Goal: Information Seeking & Learning: Check status

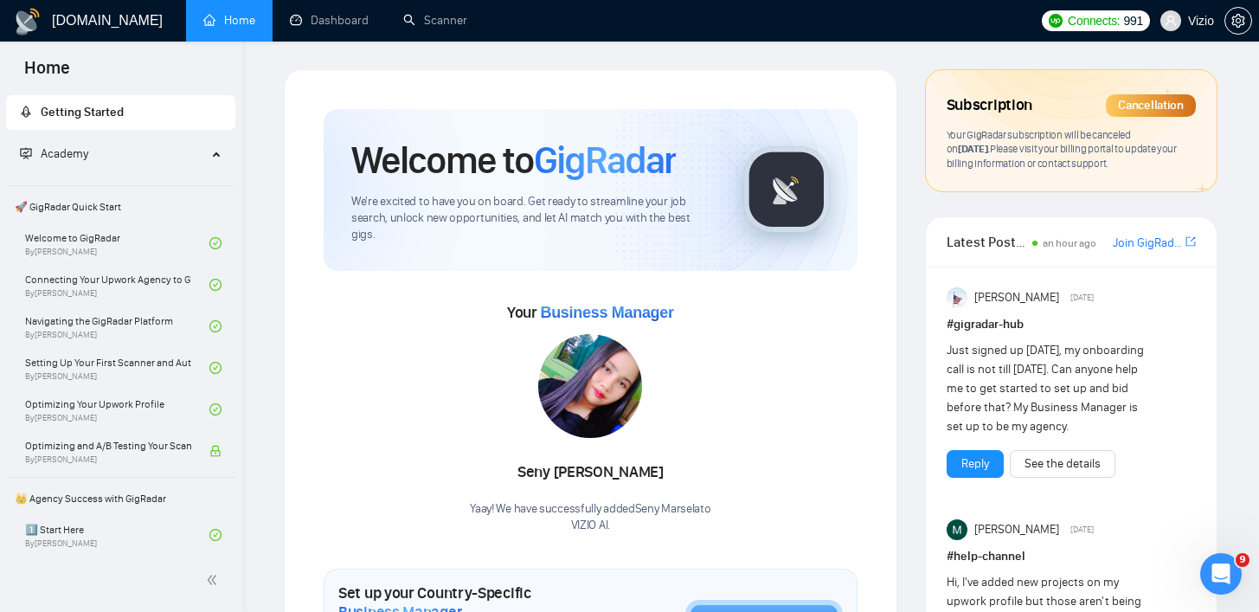
scroll to position [313, 0]
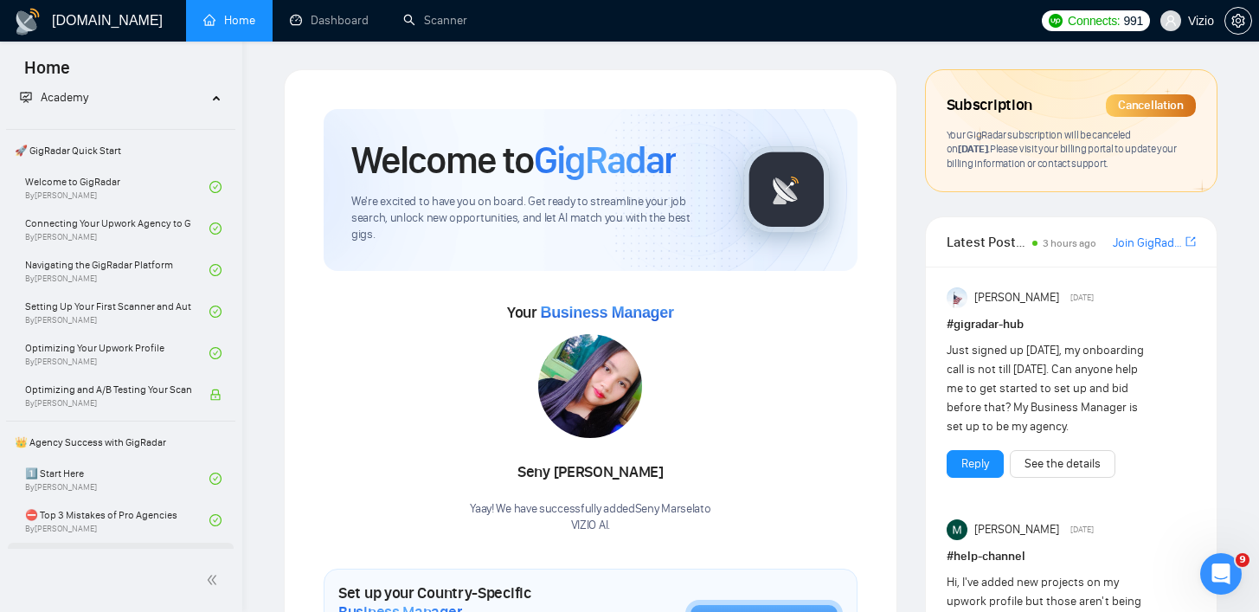
scroll to position [155, 0]
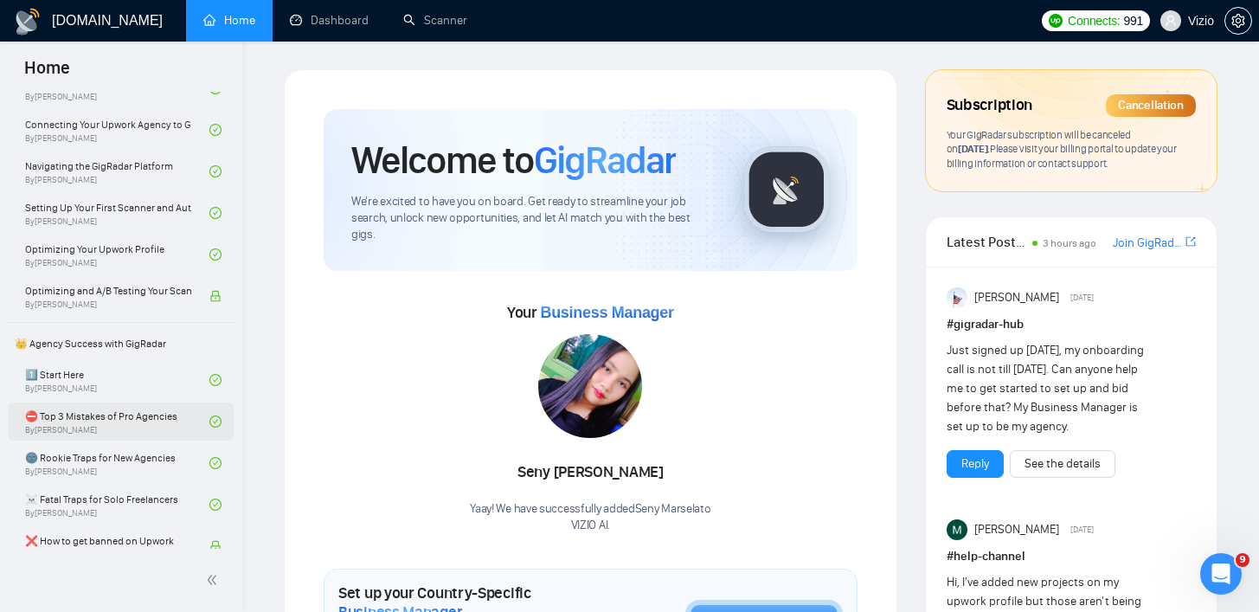
click at [146, 417] on link "⛔ Top 3 Mistakes of Pro Agencies By [PERSON_NAME]" at bounding box center [117, 421] width 184 height 38
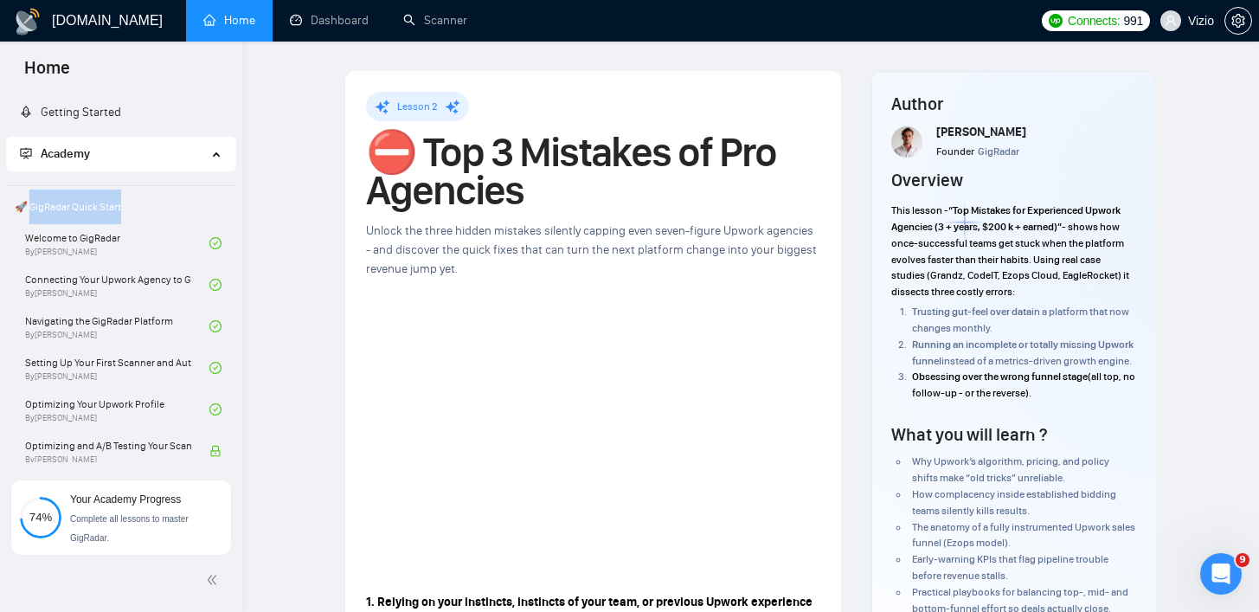
drag, startPoint x: 132, startPoint y: 212, endPoint x: 29, endPoint y: 206, distance: 103.2
click at [29, 206] on span "🚀 GigRadar Quick Start" at bounding box center [121, 207] width 226 height 35
copy span "igRadar Quick Start"
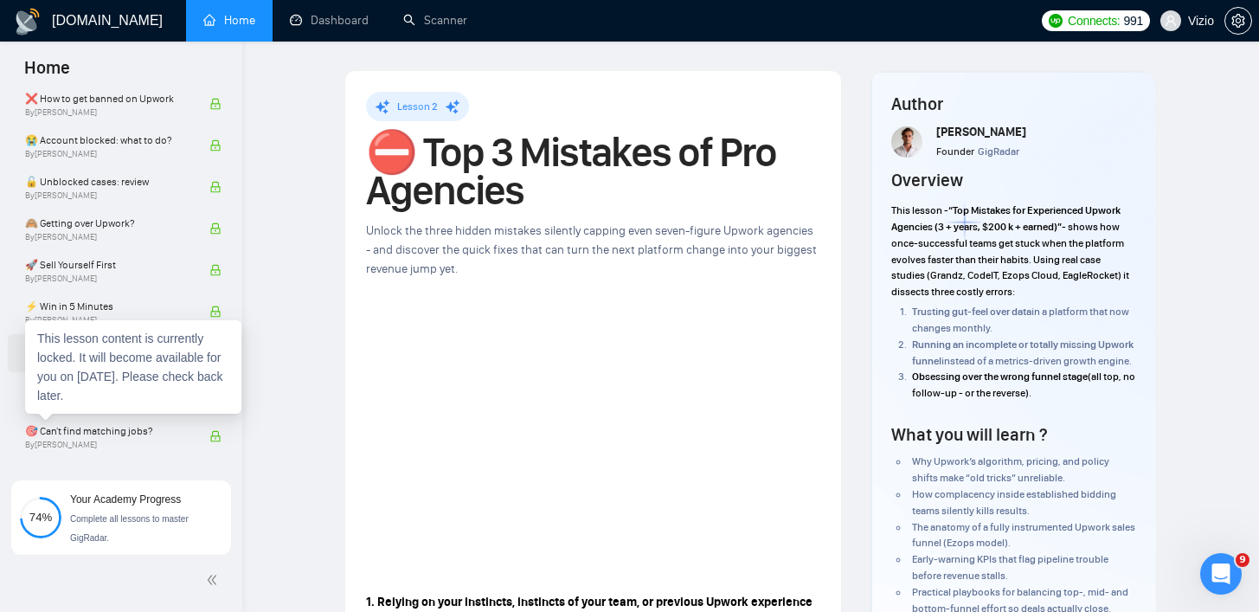
scroll to position [604, 0]
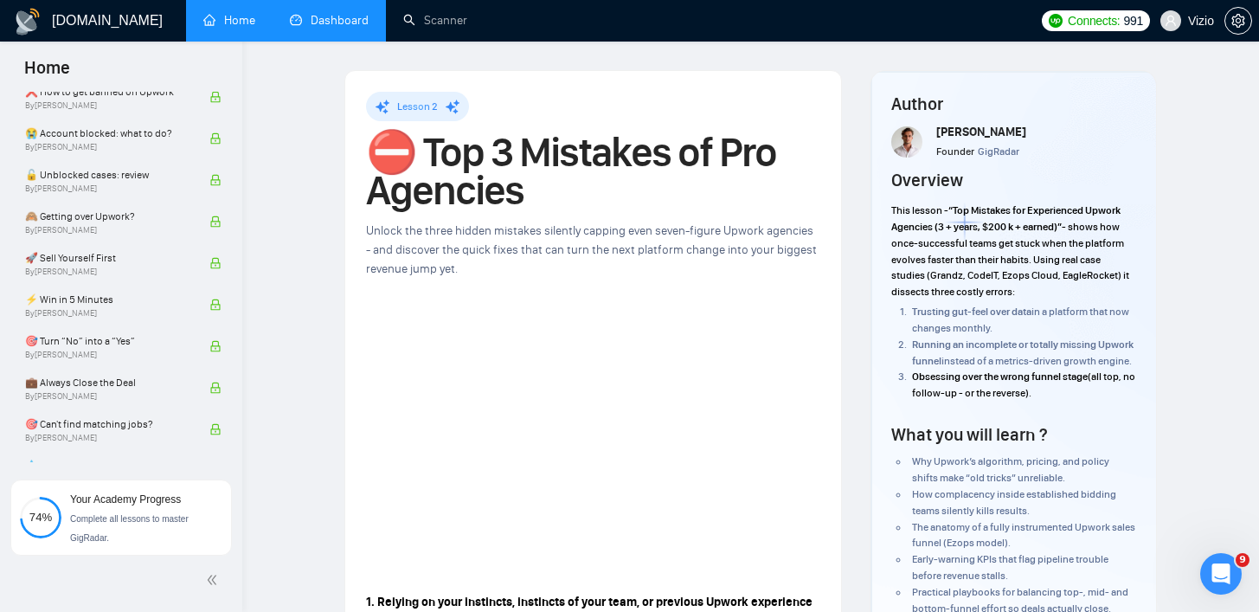
click at [344, 19] on link "Dashboard" at bounding box center [329, 20] width 79 height 15
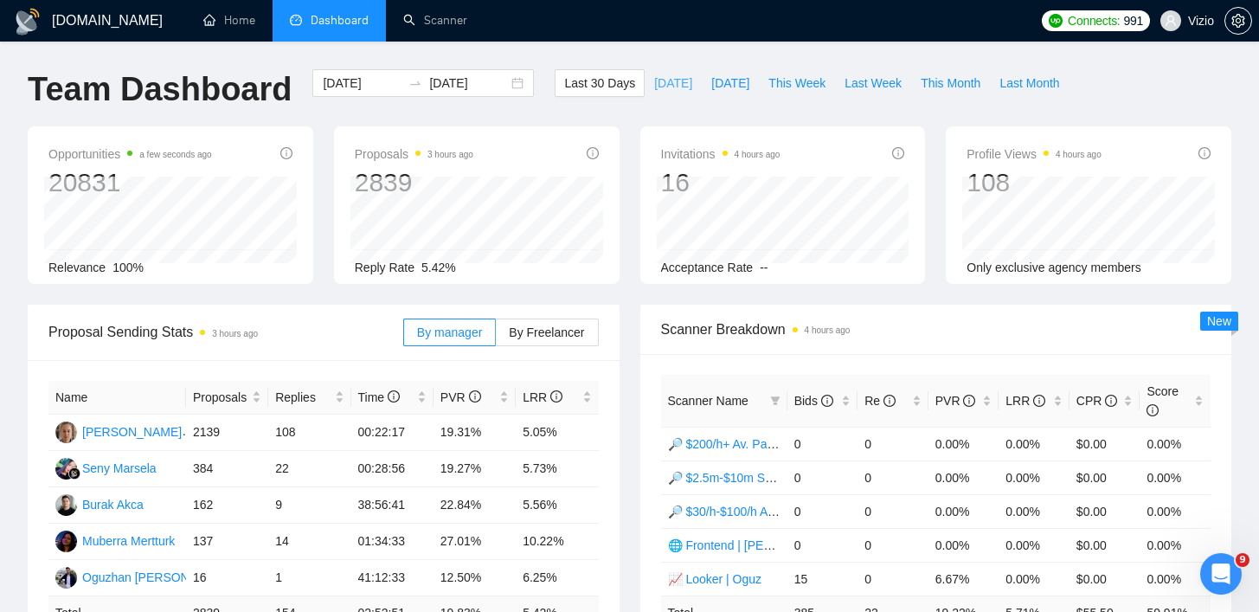
click at [654, 87] on span "[DATE]" at bounding box center [673, 83] width 38 height 19
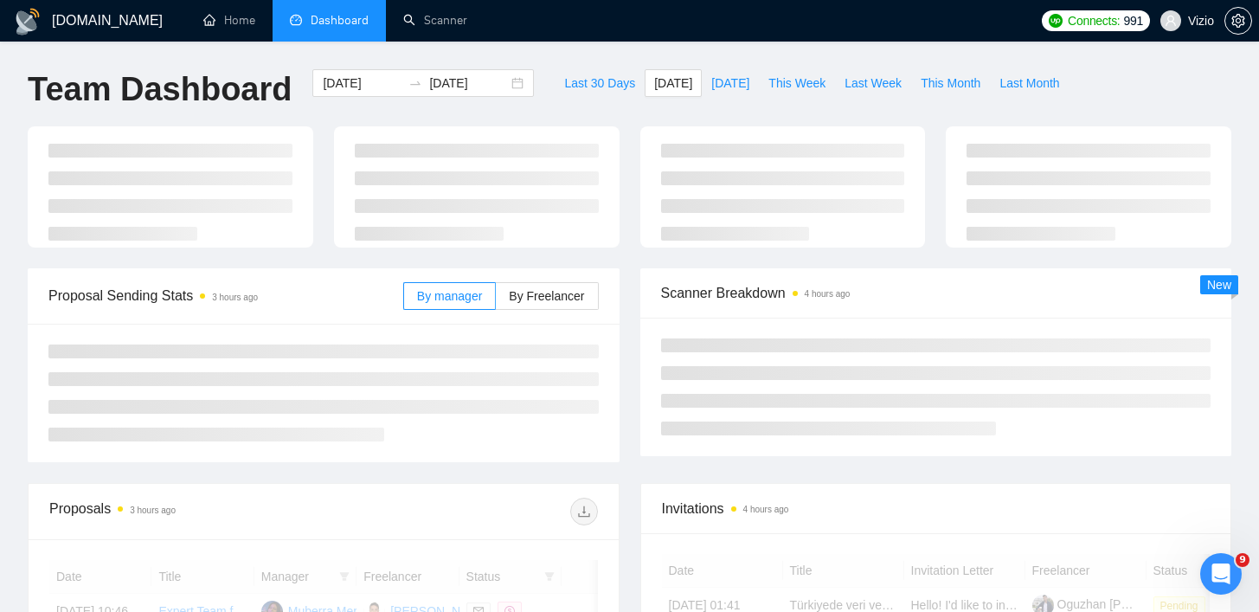
click at [634, 60] on div "[DOMAIN_NAME] Home Dashboard Scanner Connects: 991 Vizio Team Dashboard [DATE] …" at bounding box center [629, 595] width 1259 height 1191
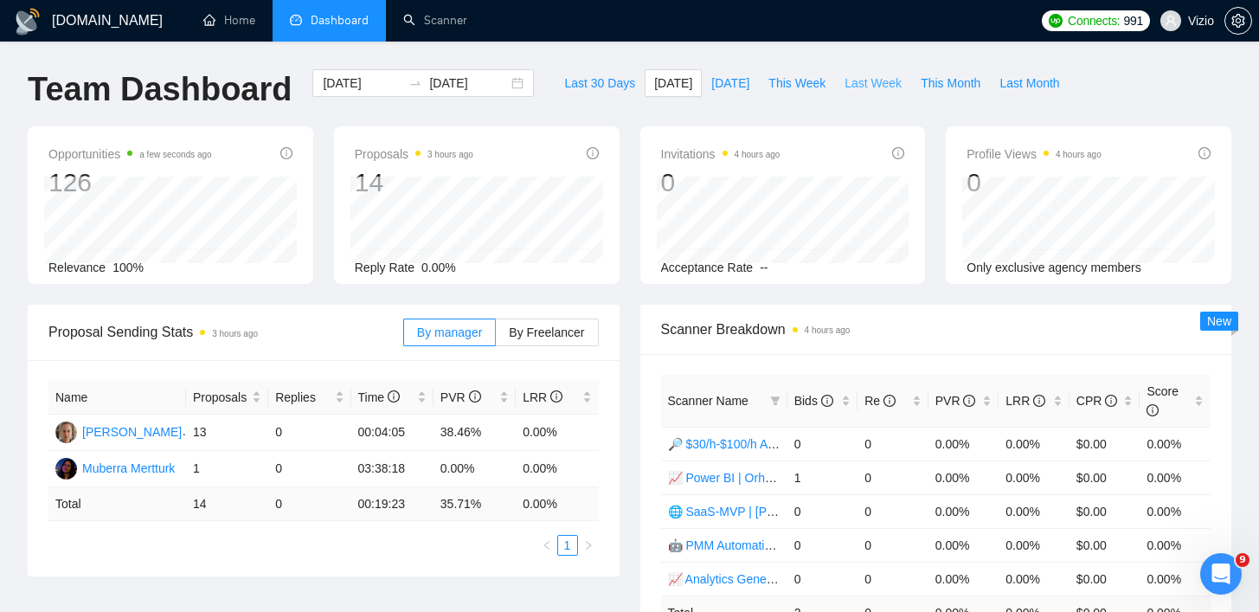
click at [883, 83] on span "Last Week" at bounding box center [873, 83] width 57 height 19
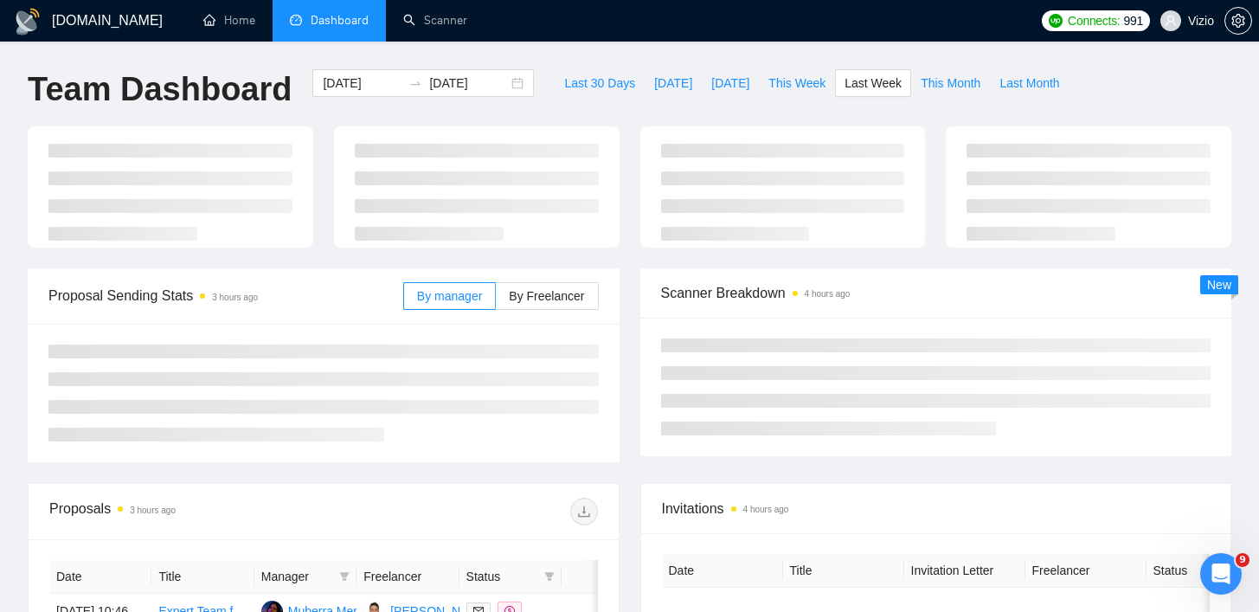
type input "[DATE]"
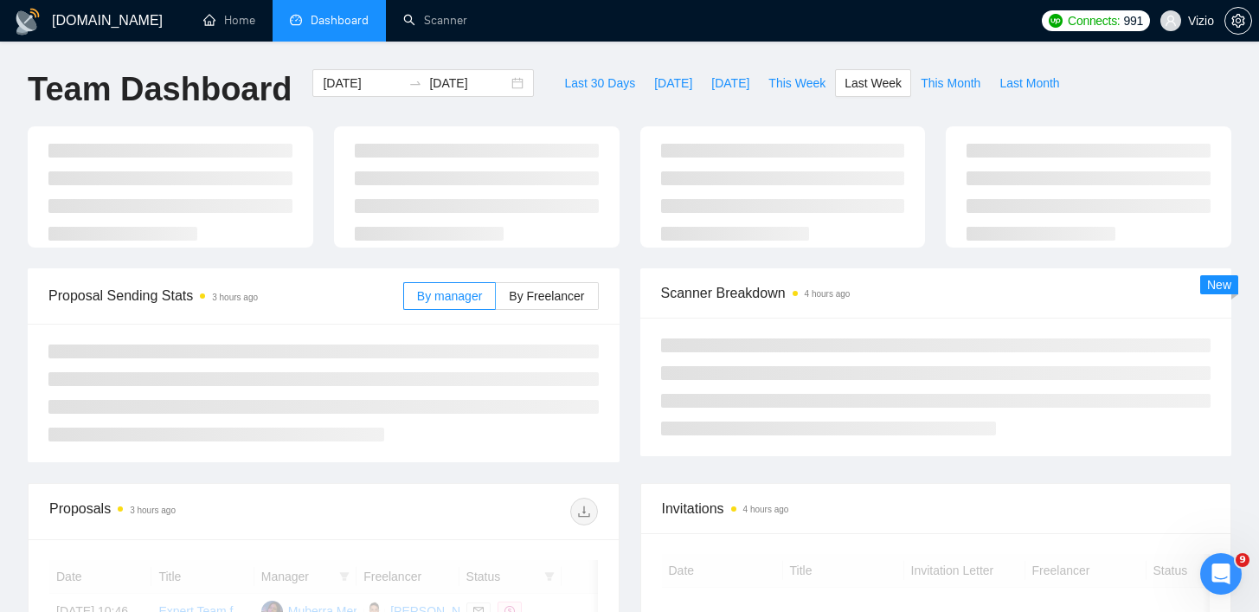
click at [790, 38] on ul "Home Dashboard Scanner" at bounding box center [606, 21] width 853 height 42
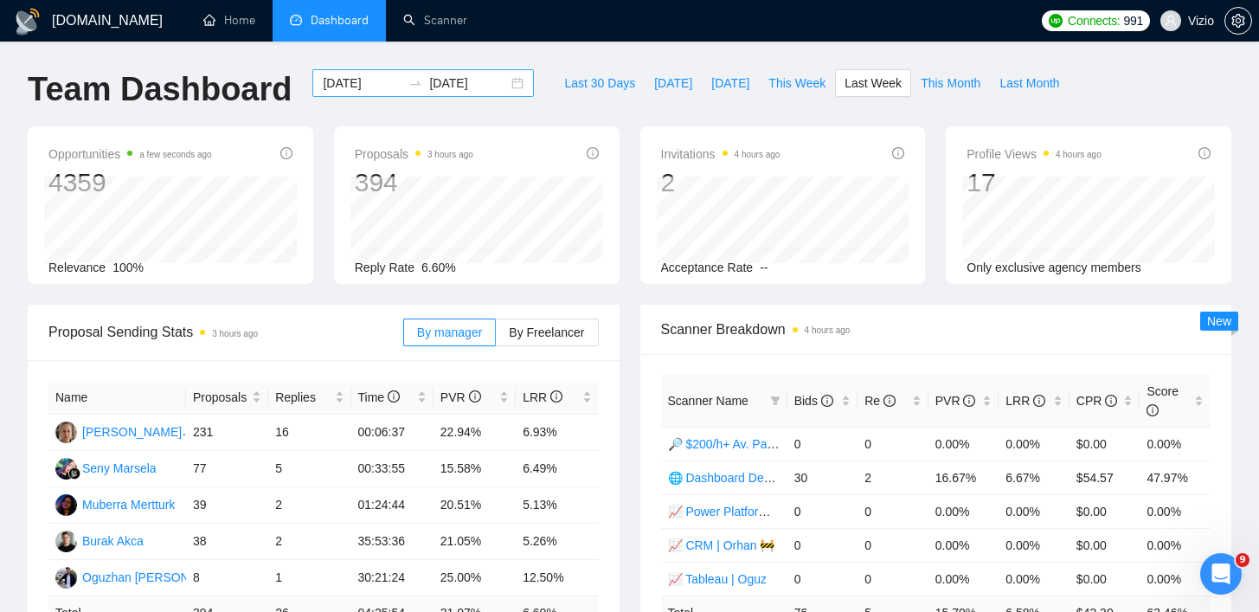
click at [467, 84] on input "[DATE]" at bounding box center [468, 83] width 79 height 19
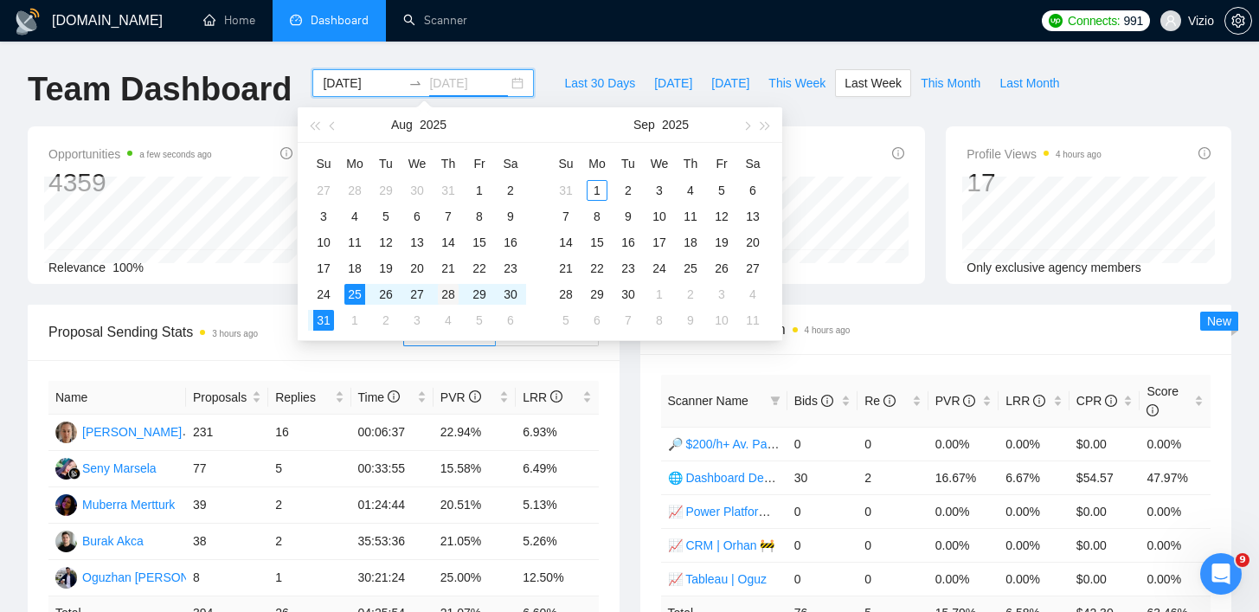
type input "[DATE]"
click at [449, 297] on div "28" at bounding box center [448, 294] width 21 height 21
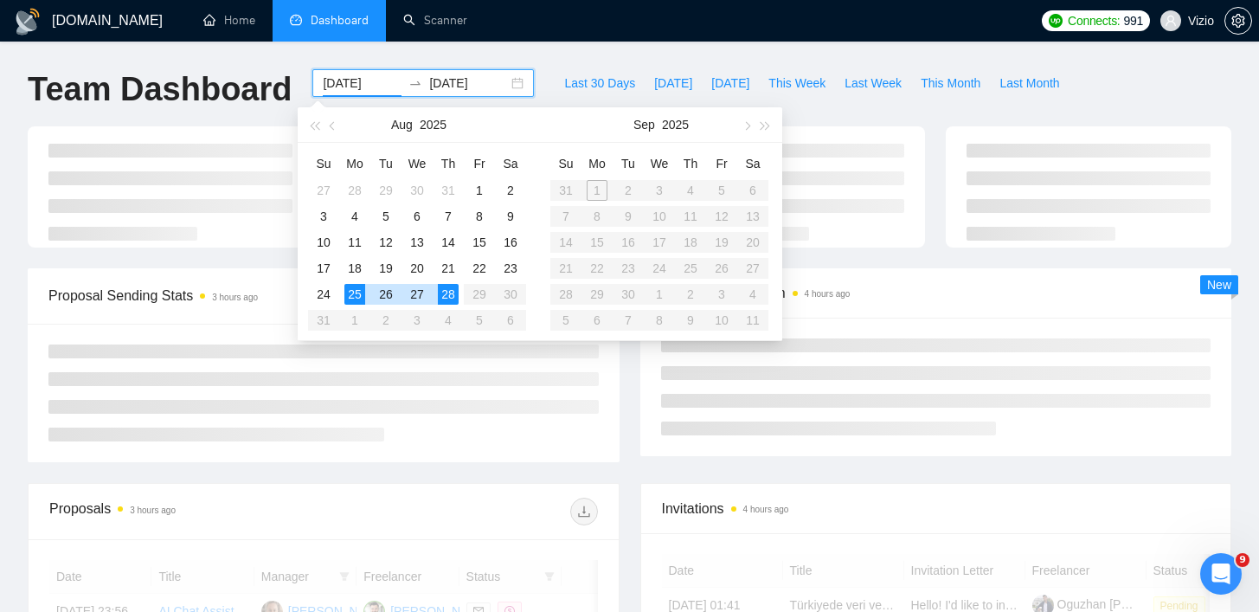
type input "[DATE]"
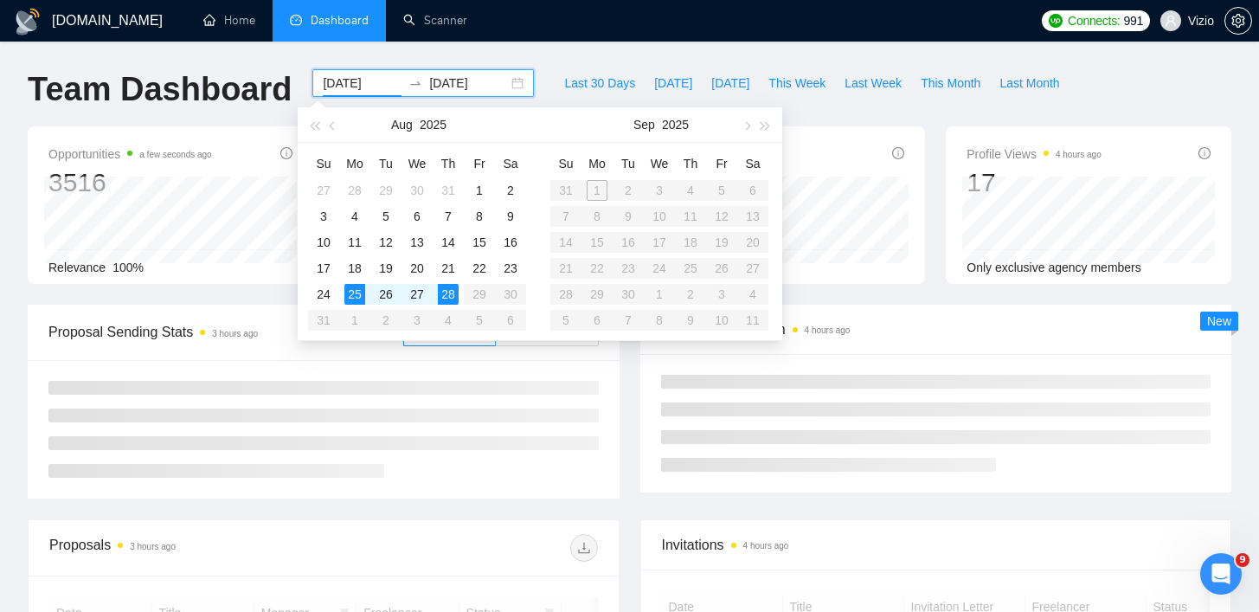
click at [529, 45] on div "[DOMAIN_NAME] Home Dashboard Scanner Connects: 991 Vizio Team Dashboard [DATE] …" at bounding box center [629, 602] width 1259 height 1204
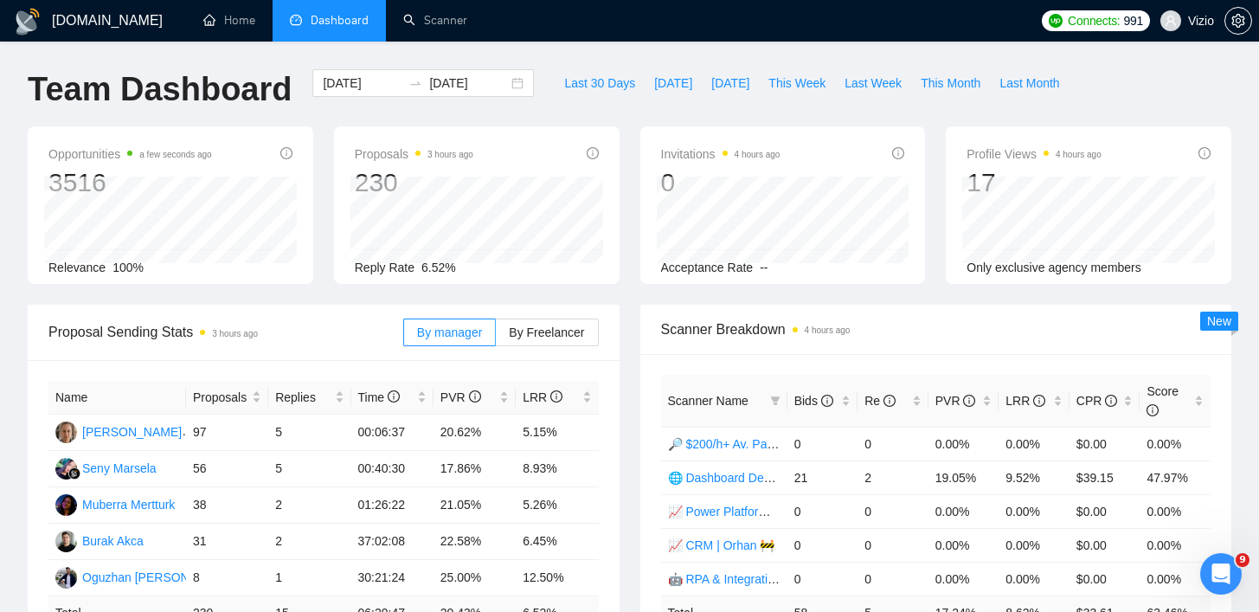
scroll to position [156, 0]
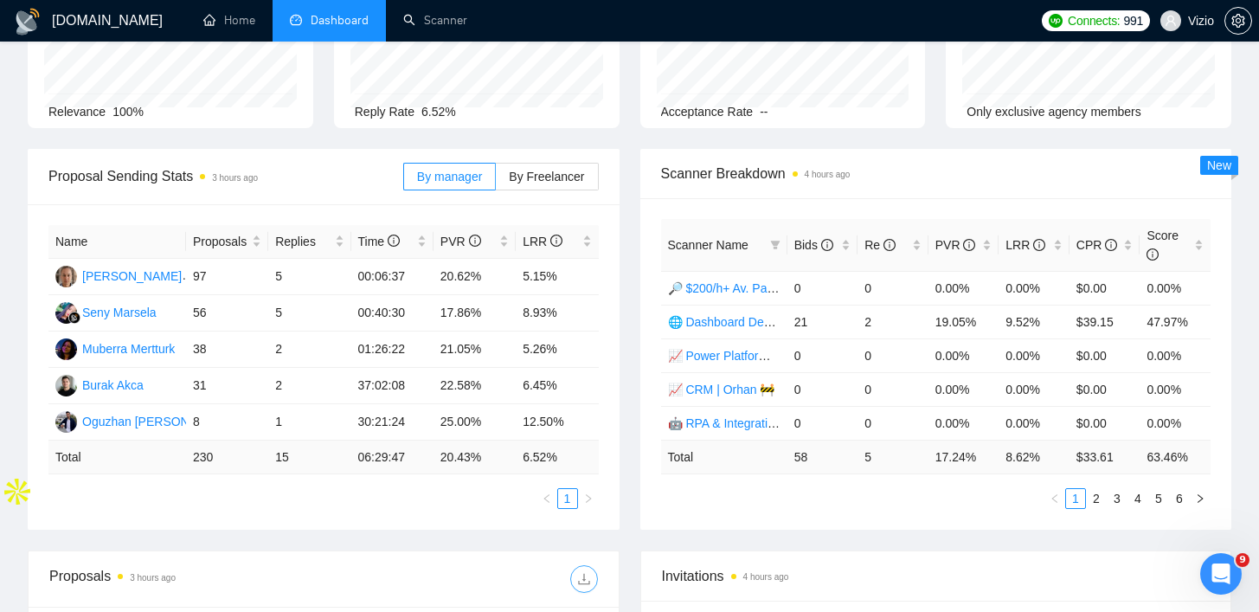
click at [581, 570] on button "button" at bounding box center [584, 579] width 28 height 28
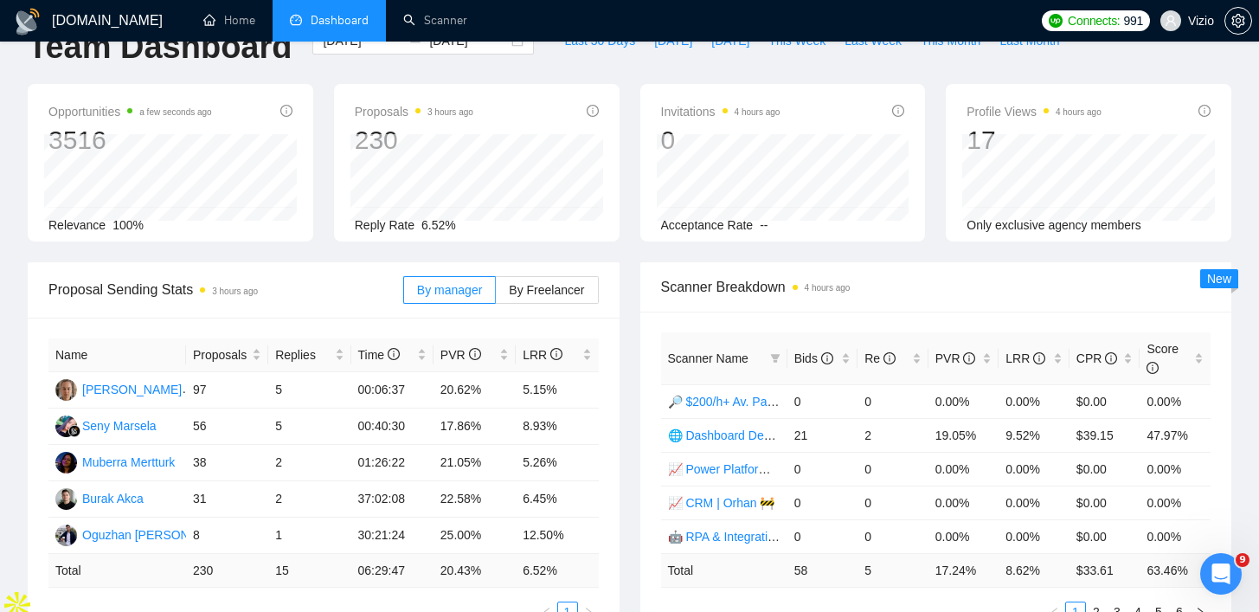
scroll to position [0, 0]
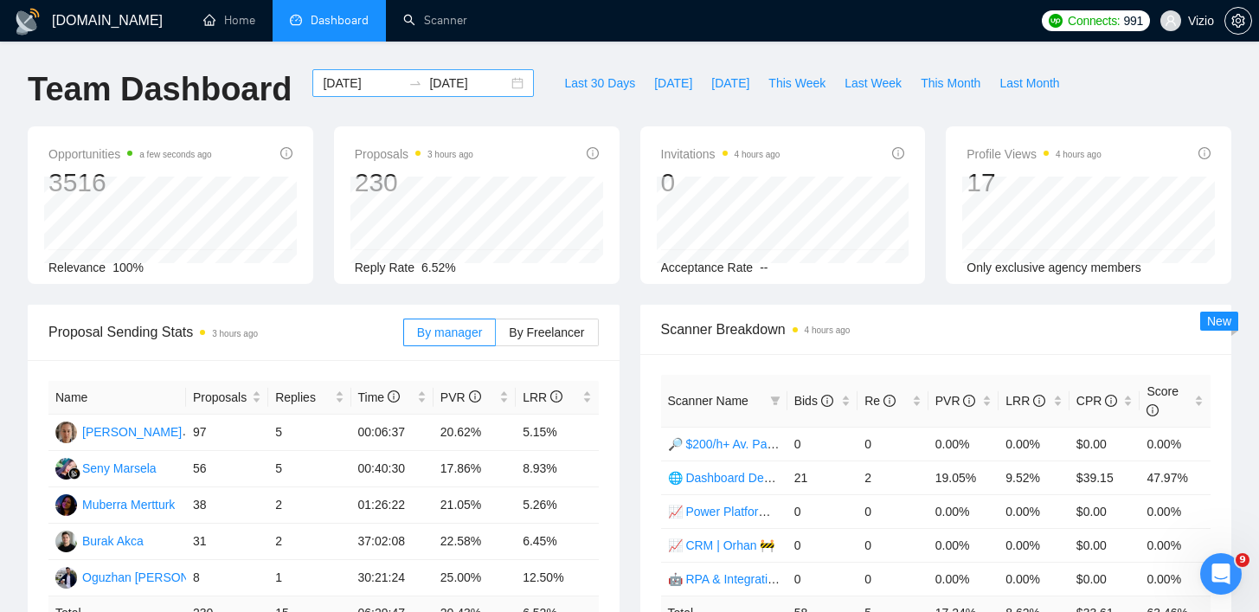
click at [458, 87] on input "[DATE]" at bounding box center [468, 83] width 79 height 19
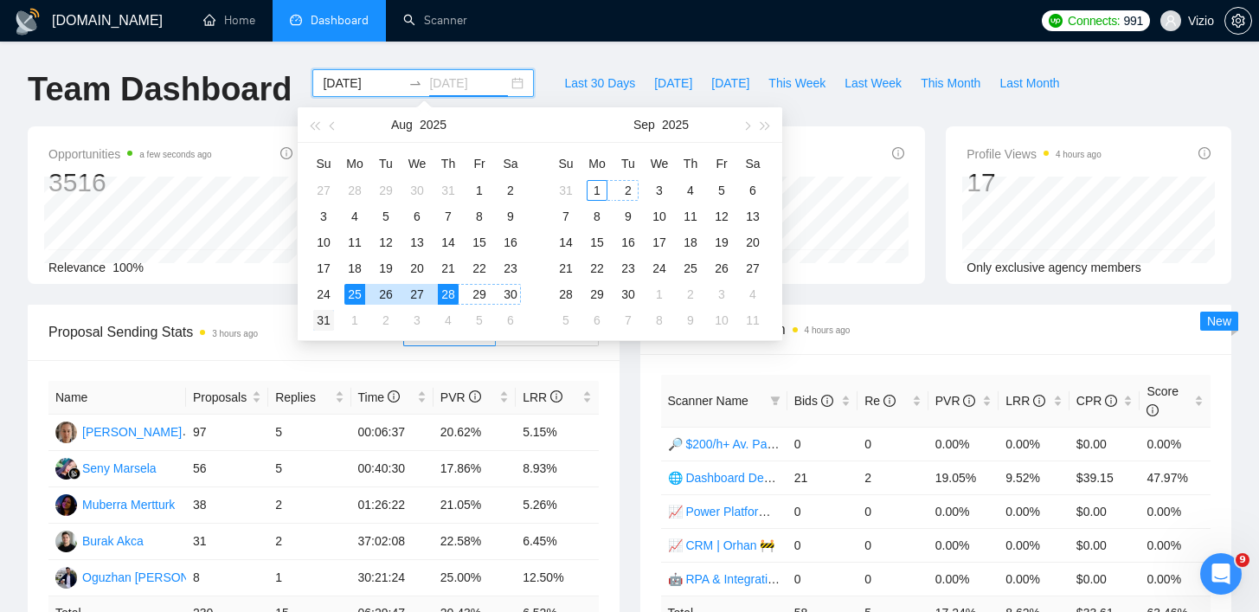
type input "[DATE]"
click at [323, 319] on div "31" at bounding box center [323, 320] width 21 height 21
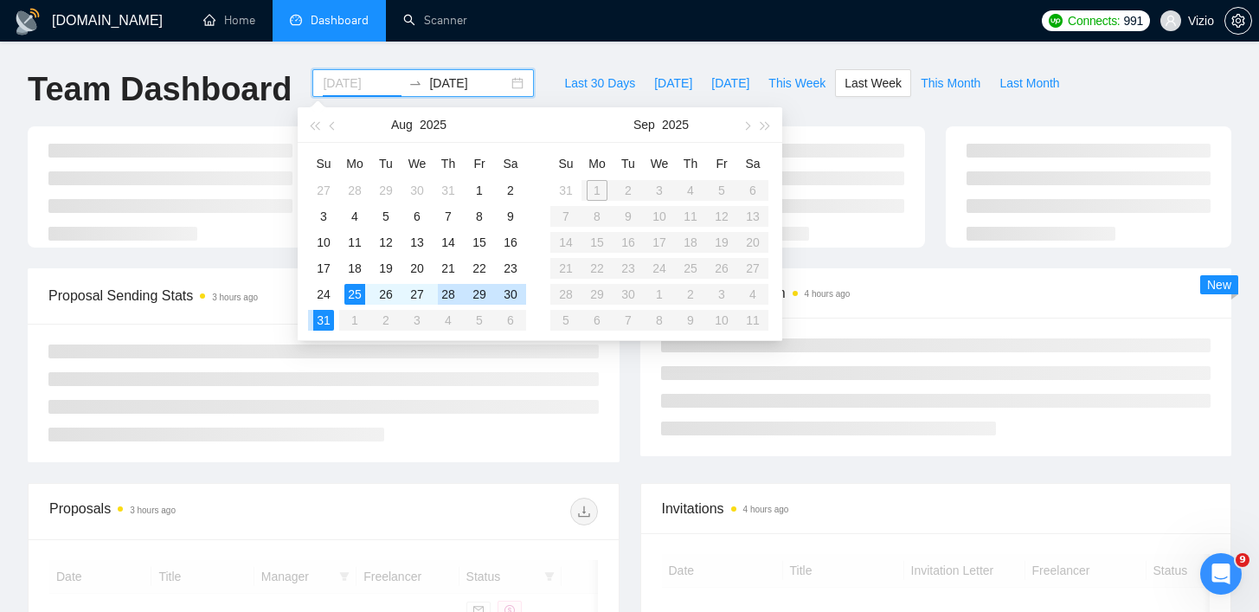
click at [452, 296] on div "28" at bounding box center [448, 294] width 21 height 21
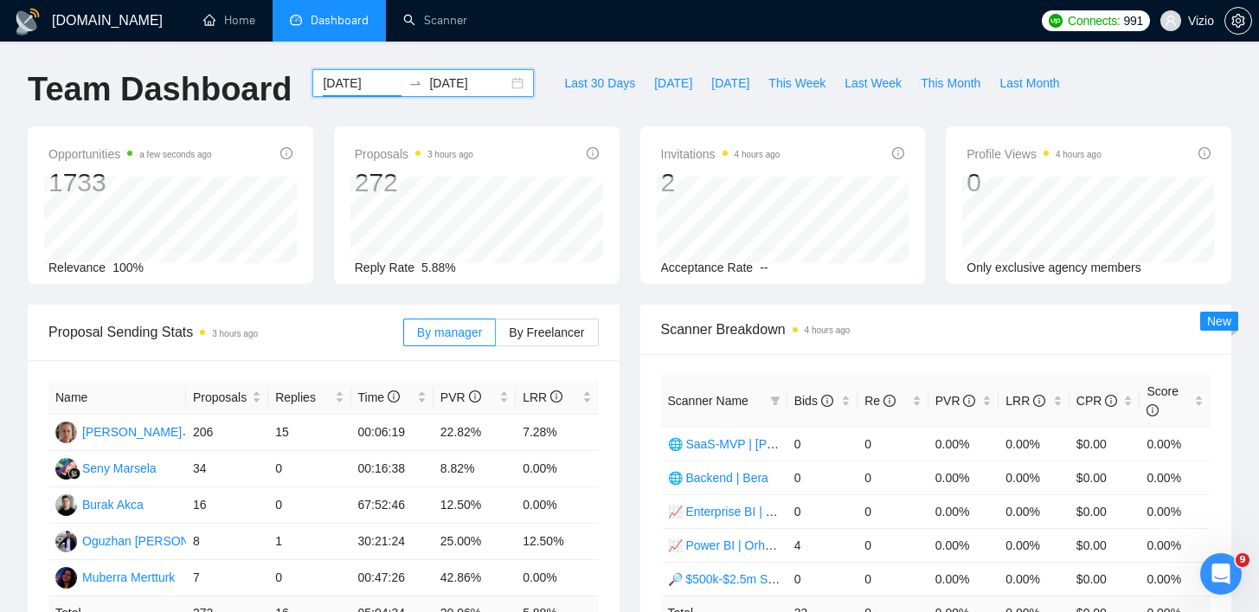
click at [408, 89] on icon "swap-right" at bounding box center [415, 83] width 14 height 14
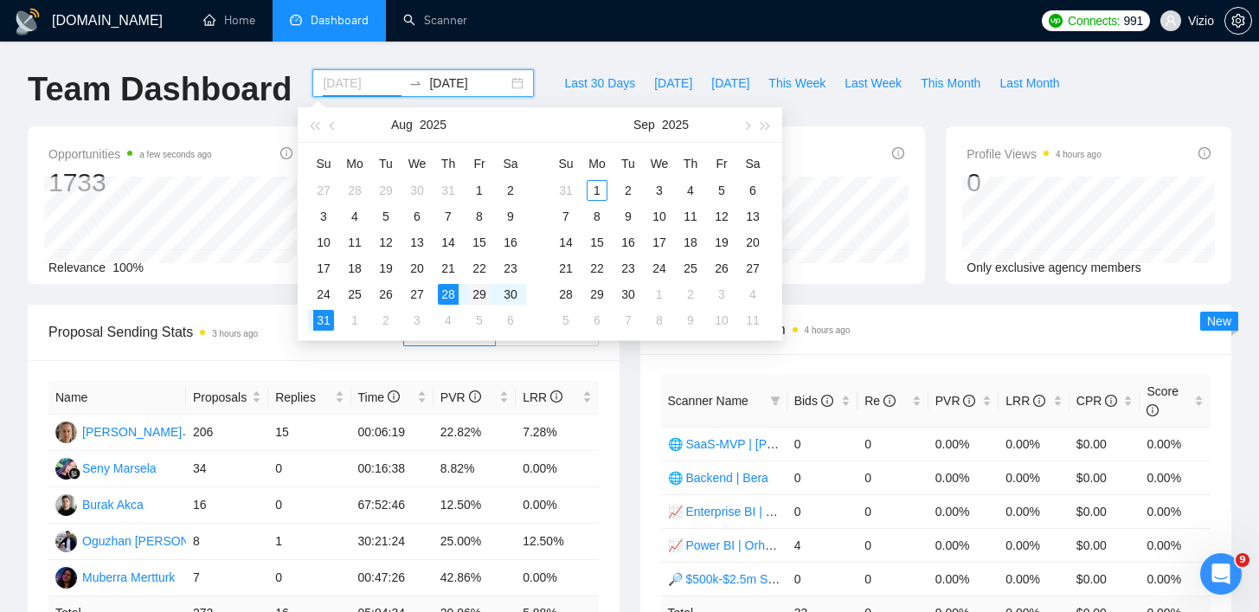
type input "[DATE]"
click at [478, 294] on div "29" at bounding box center [479, 294] width 21 height 21
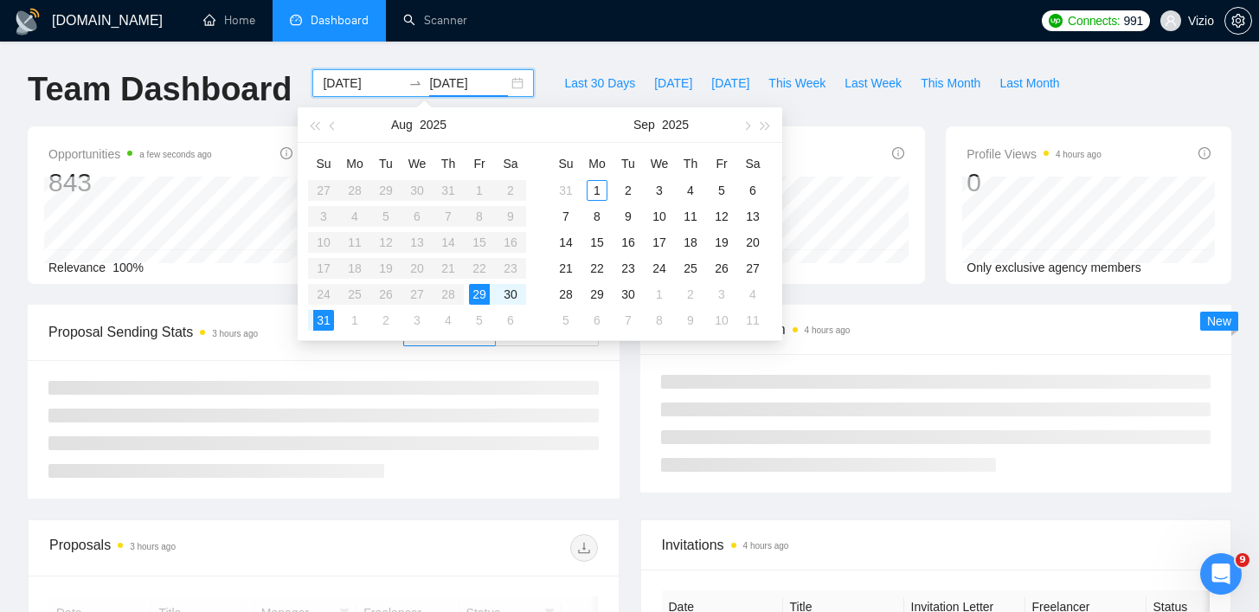
click at [539, 41] on ul "Home Dashboard Scanner" at bounding box center [606, 21] width 853 height 42
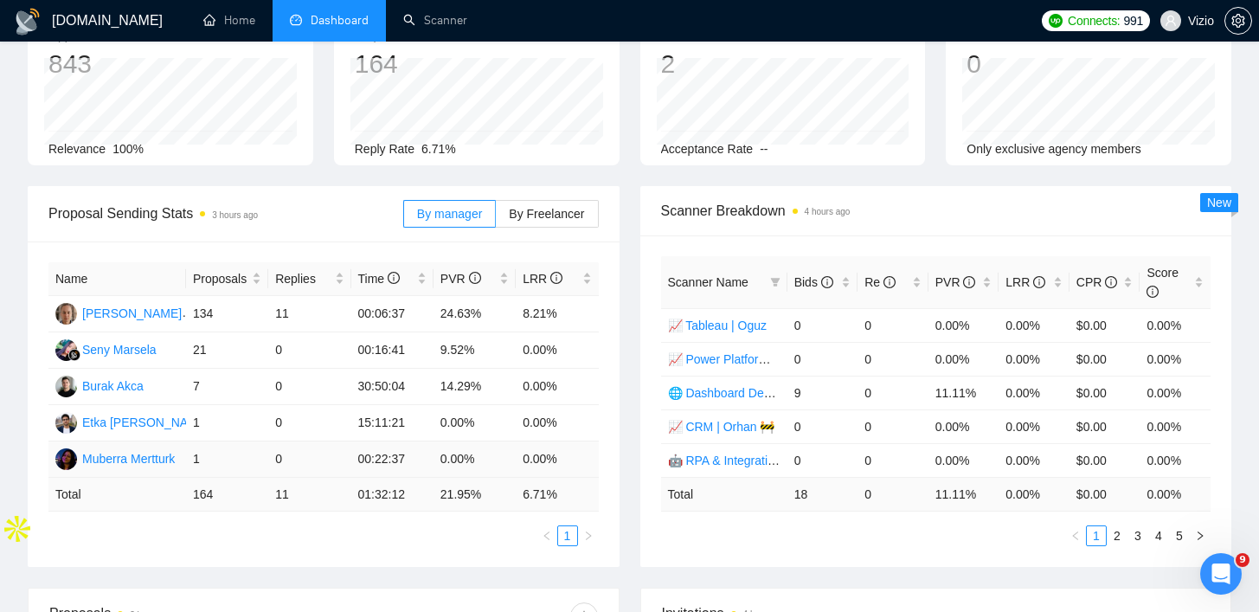
scroll to position [170, 0]
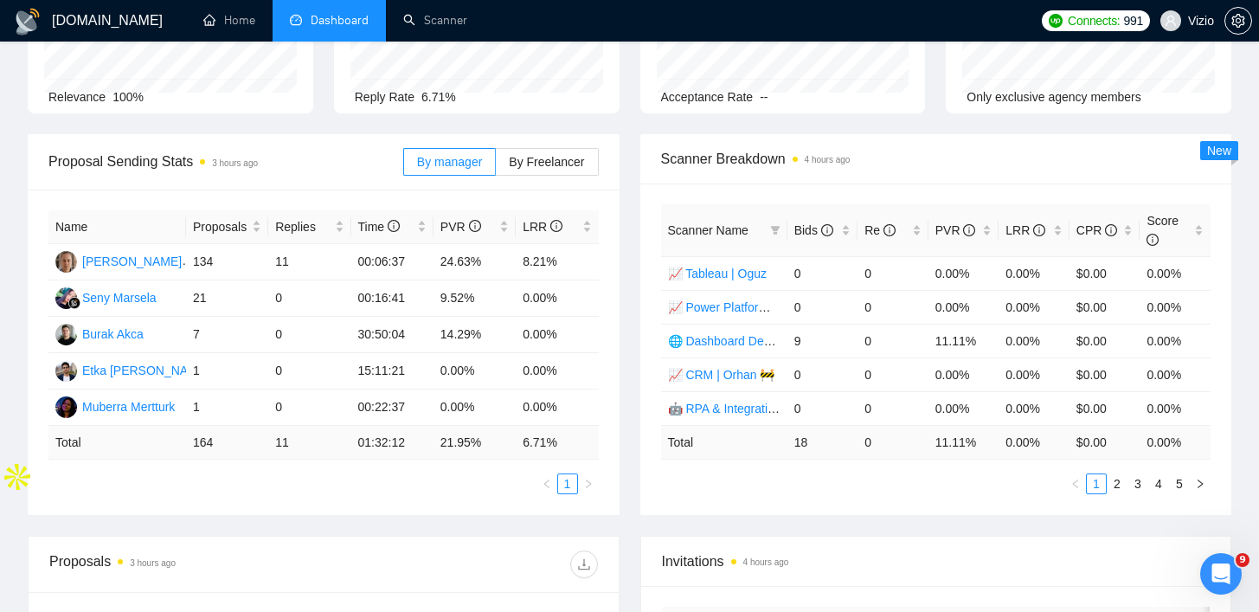
click at [575, 578] on div "Proposals 3 hours ago" at bounding box center [323, 563] width 549 height 55
click at [579, 569] on icon "download" at bounding box center [584, 564] width 14 height 14
